Goal: Transaction & Acquisition: Purchase product/service

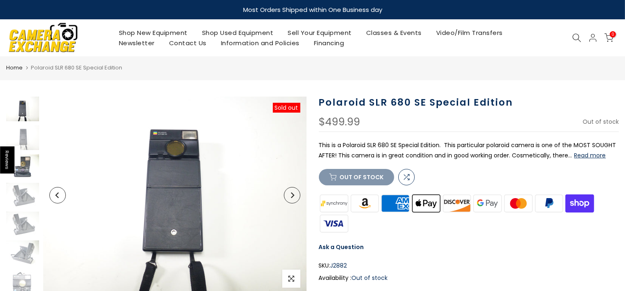
click at [27, 170] on img at bounding box center [22, 166] width 33 height 25
click at [20, 66] on link "Home" at bounding box center [14, 68] width 16 height 8
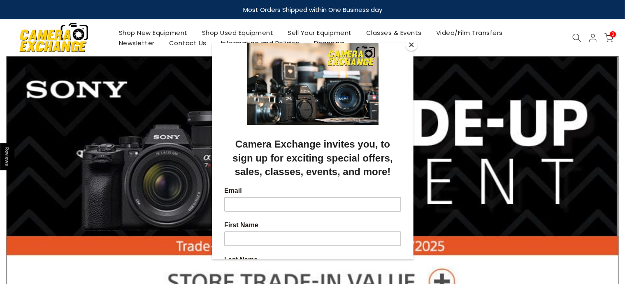
click at [408, 43] on button "Close" at bounding box center [411, 45] width 12 height 12
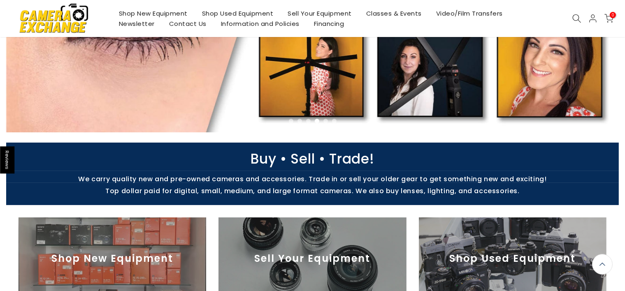
scroll to position [208, 0]
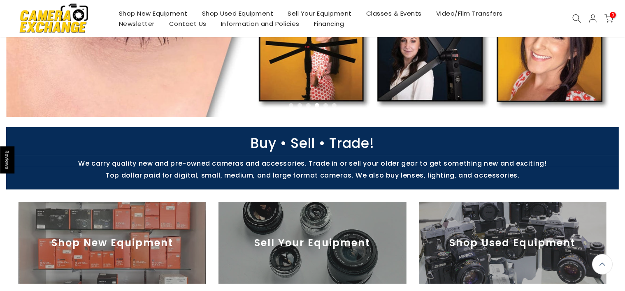
click at [465, 231] on img at bounding box center [513, 243] width 188 height 82
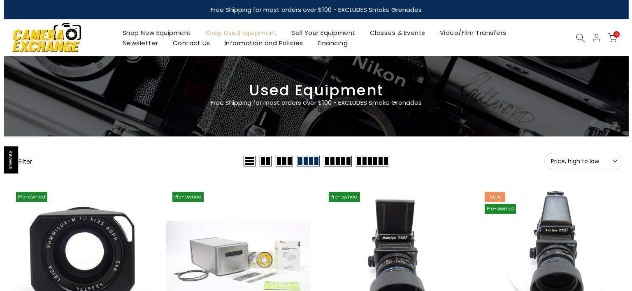
scroll to position [68, 0]
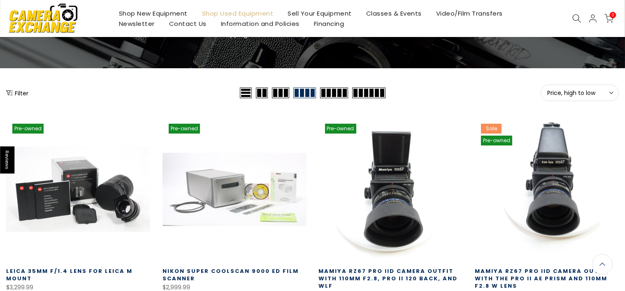
click at [17, 87] on div "Filter" at bounding box center [122, 93] width 232 height 16
click at [17, 89] on button "Filter" at bounding box center [17, 93] width 22 height 8
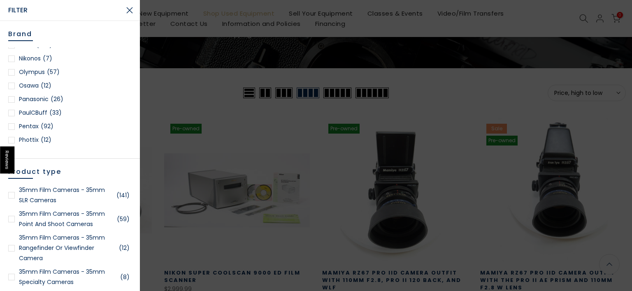
scroll to position [823, 0]
click at [43, 100] on link "Polaroid (30)" at bounding box center [70, 98] width 124 height 10
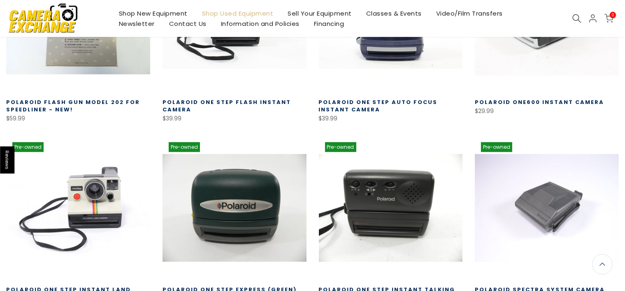
scroll to position [697, 0]
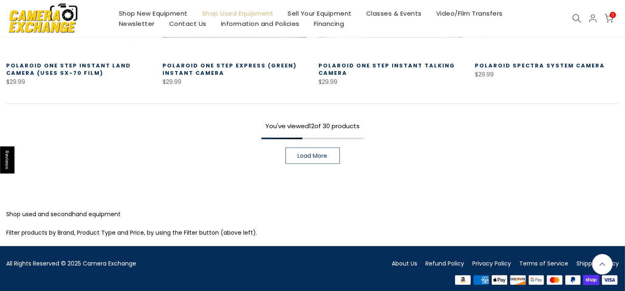
click at [296, 150] on link "Load More" at bounding box center [313, 156] width 54 height 16
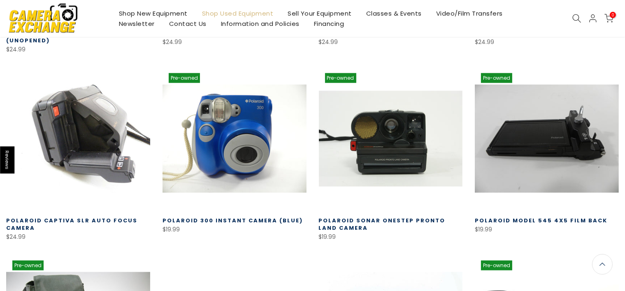
scroll to position [916, 0]
